Goal: Task Accomplishment & Management: Use online tool/utility

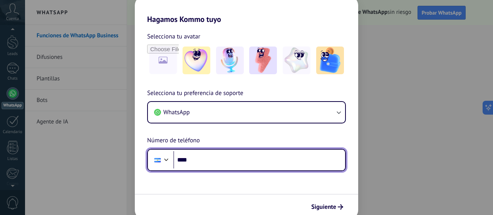
click at [204, 161] on input "****" at bounding box center [259, 160] width 172 height 18
type input "**********"
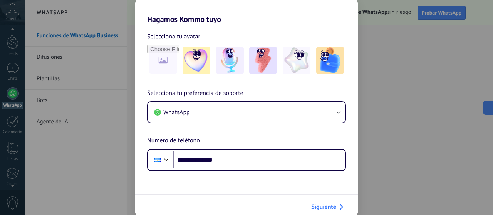
click at [340, 209] on icon "submit" at bounding box center [340, 207] width 5 height 5
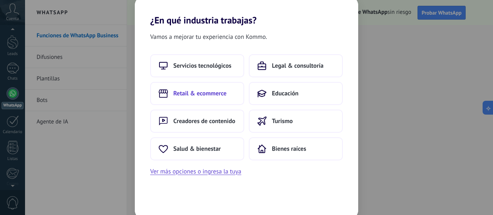
click at [189, 90] on span "Retail & ecommerce" at bounding box center [199, 94] width 53 height 8
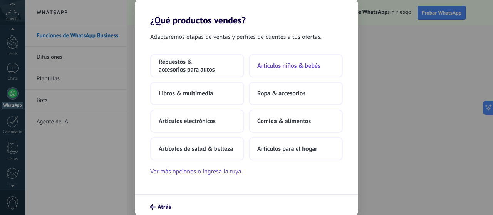
click at [294, 63] on span "Artículos niños & bebés" at bounding box center [288, 66] width 63 height 8
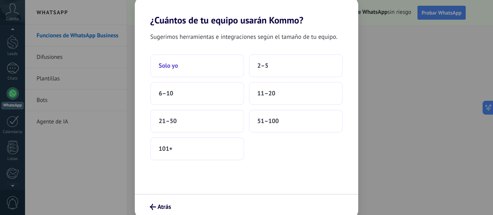
click at [205, 72] on button "Solo yo" at bounding box center [197, 65] width 94 height 23
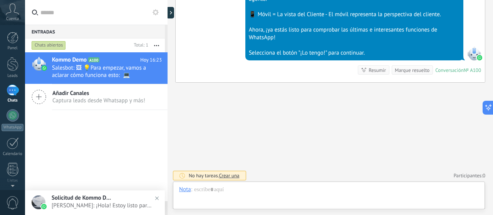
scroll to position [12, 0]
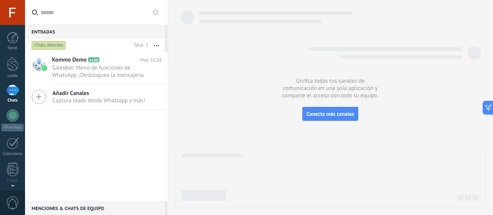
click at [65, 98] on span "Captura leads desde Whatsapp y más!" at bounding box center [98, 100] width 93 height 7
click at [0, 0] on link "Ajustes" at bounding box center [0, 0] width 0 height 0
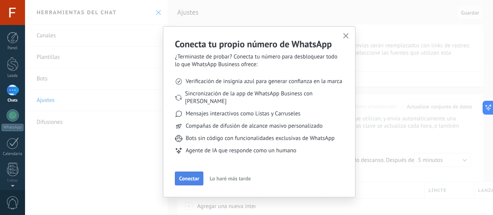
click at [191, 176] on span "Conectar" at bounding box center [189, 178] width 20 height 5
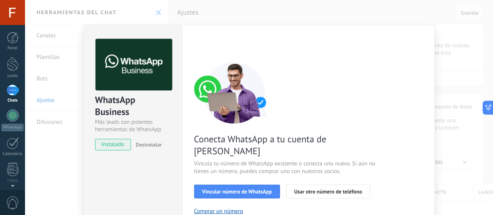
click at [116, 146] on span "instalado" at bounding box center [113, 145] width 35 height 12
click at [227, 189] on span "Vincular número de WhatsApp" at bounding box center [237, 191] width 70 height 5
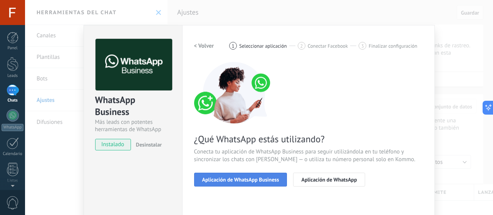
click at [244, 179] on span "Aplicación de WhatsApp Business" at bounding box center [240, 179] width 77 height 5
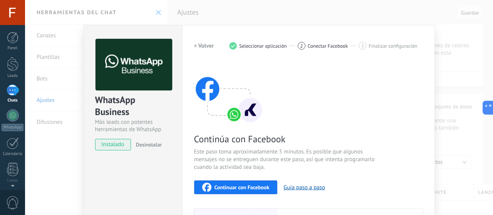
click at [241, 187] on span "Continuar con Facebook" at bounding box center [242, 187] width 55 height 5
click at [316, 190] on button "Guía paso a paso" at bounding box center [305, 187] width 42 height 7
